Goal: Information Seeking & Learning: Learn about a topic

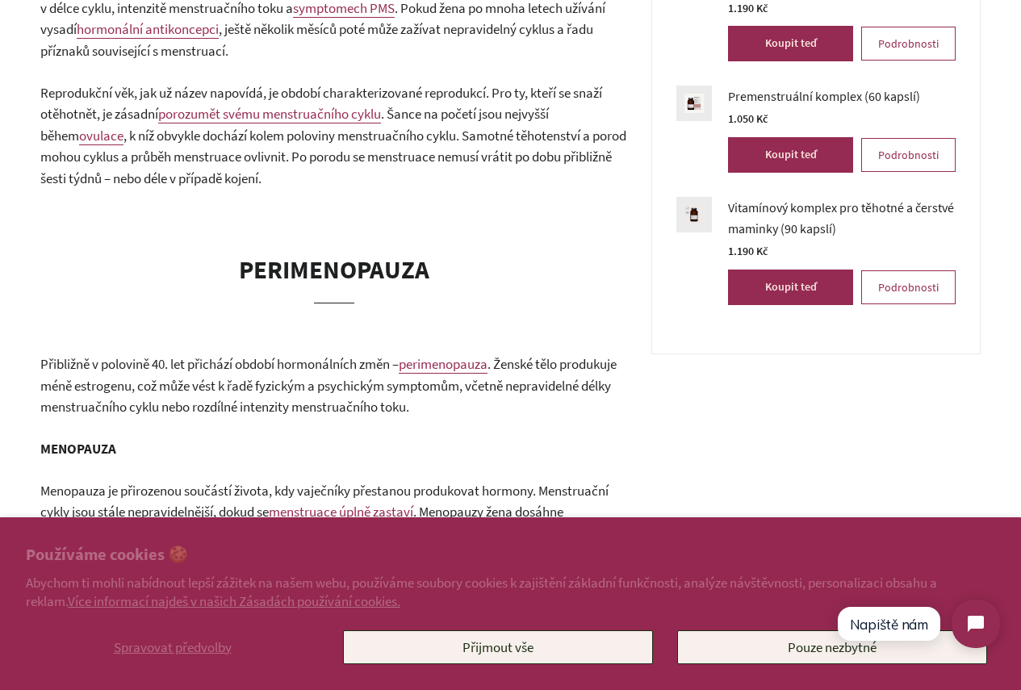
scroll to position [1129, 0]
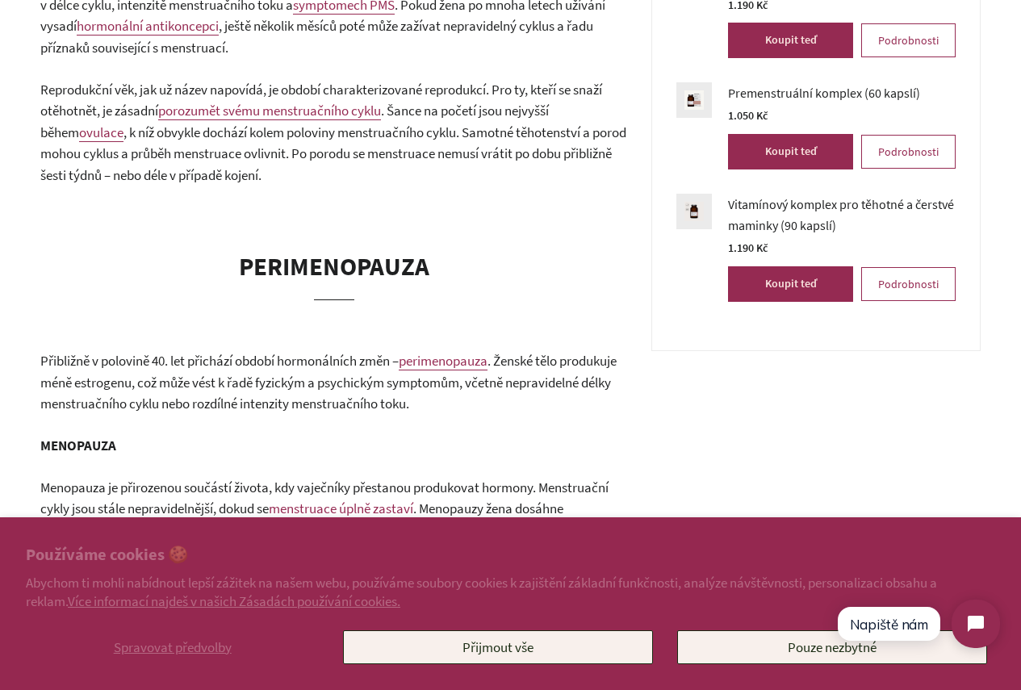
click at [439, 365] on span "perimenopauza" at bounding box center [443, 361] width 89 height 18
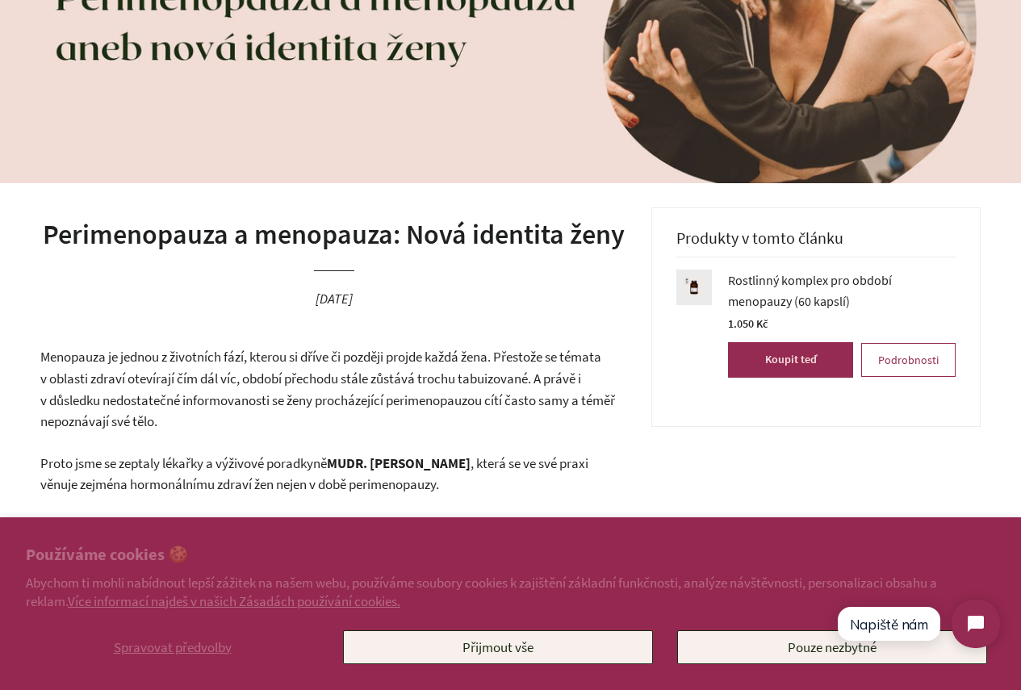
scroll to position [242, 0]
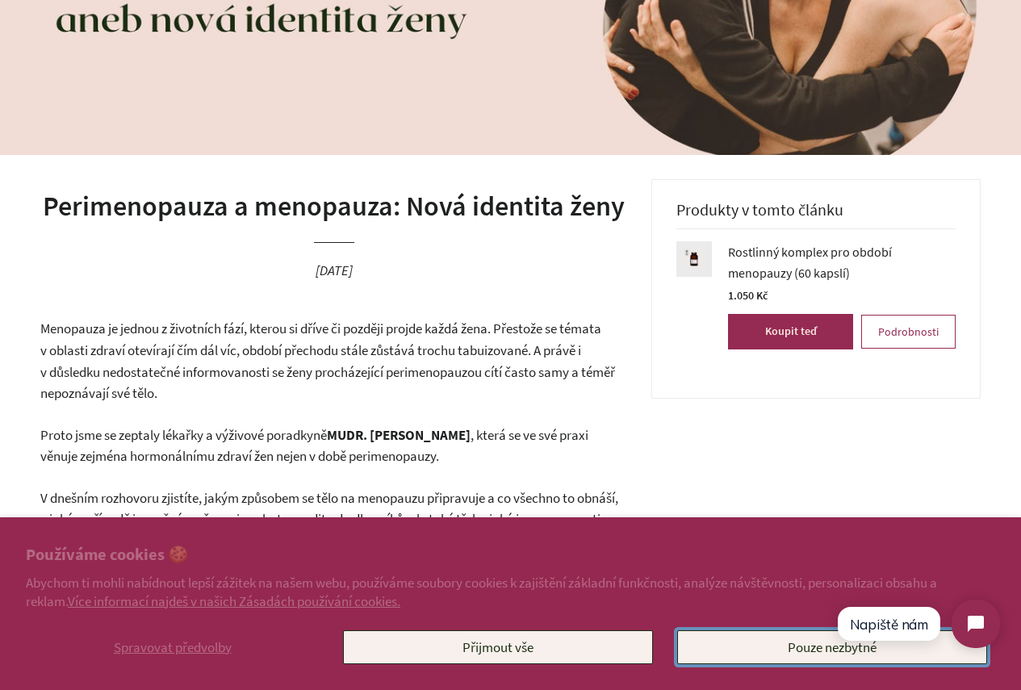
click at [783, 648] on button "Pouze nezbytné" at bounding box center [832, 647] width 310 height 34
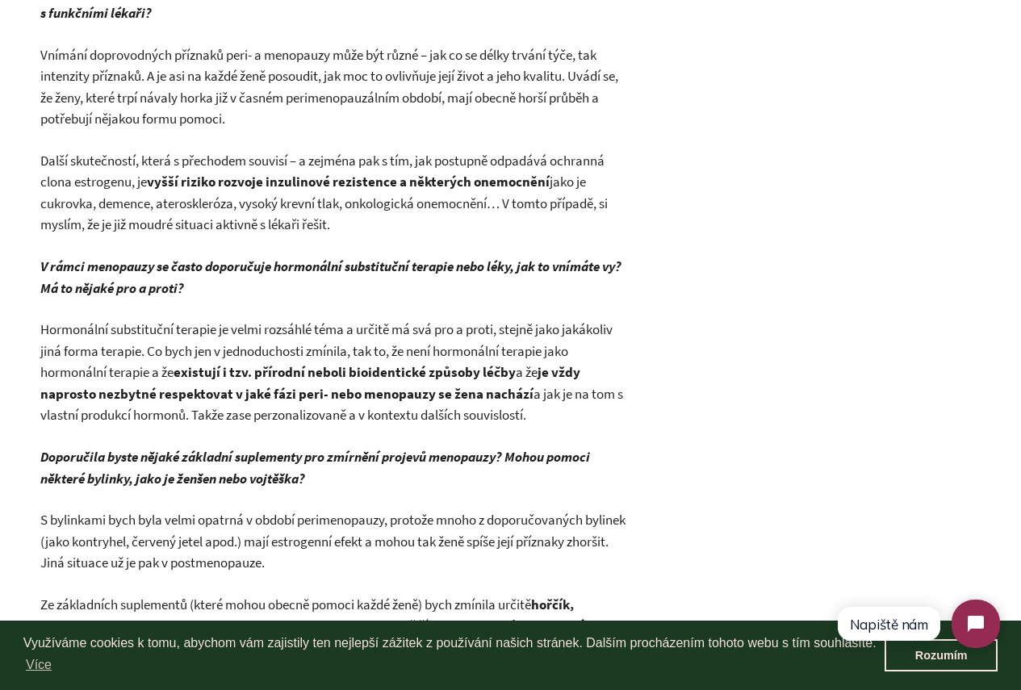
scroll to position [2098, 0]
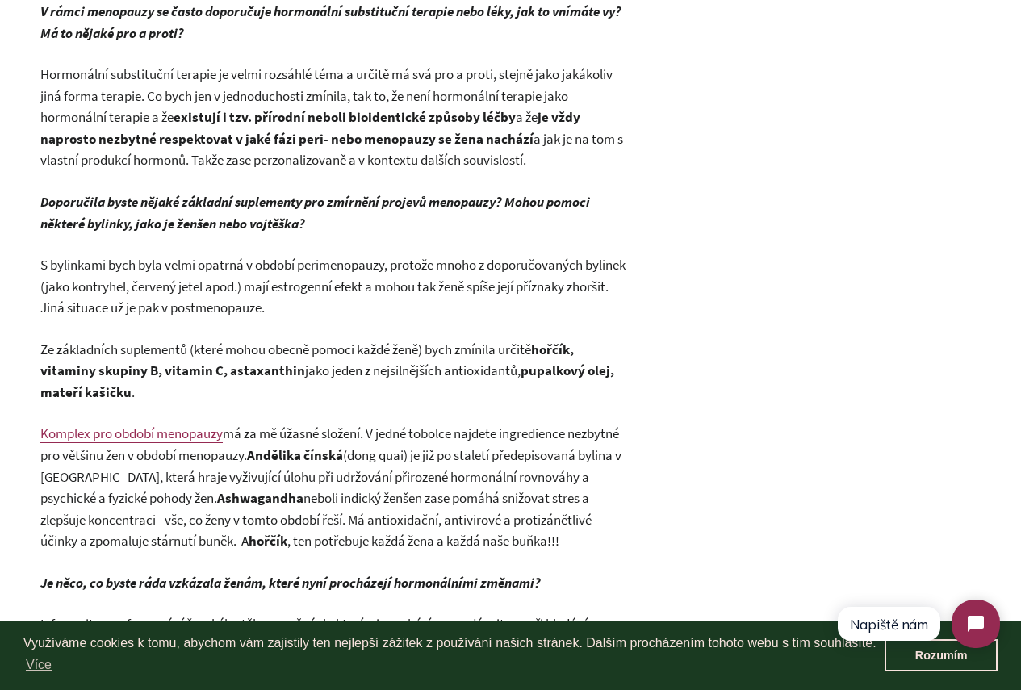
scroll to position [2340, 0]
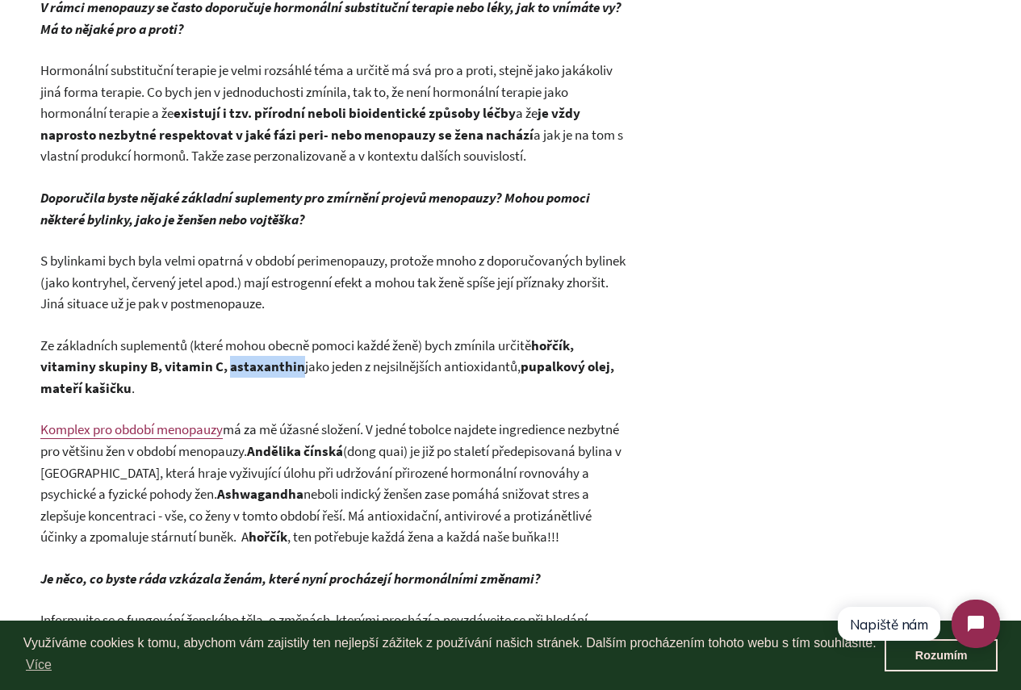
drag, startPoint x: 299, startPoint y: 369, endPoint x: 226, endPoint y: 361, distance: 73.0
click at [226, 361] on span "Ze základních suplementů (které mohou obecně pomoci každé ženě) bych zmínila ur…" at bounding box center [327, 366] width 574 height 61
copy strong "astaxanthin"
